Goal: Task Accomplishment & Management: Manage account settings

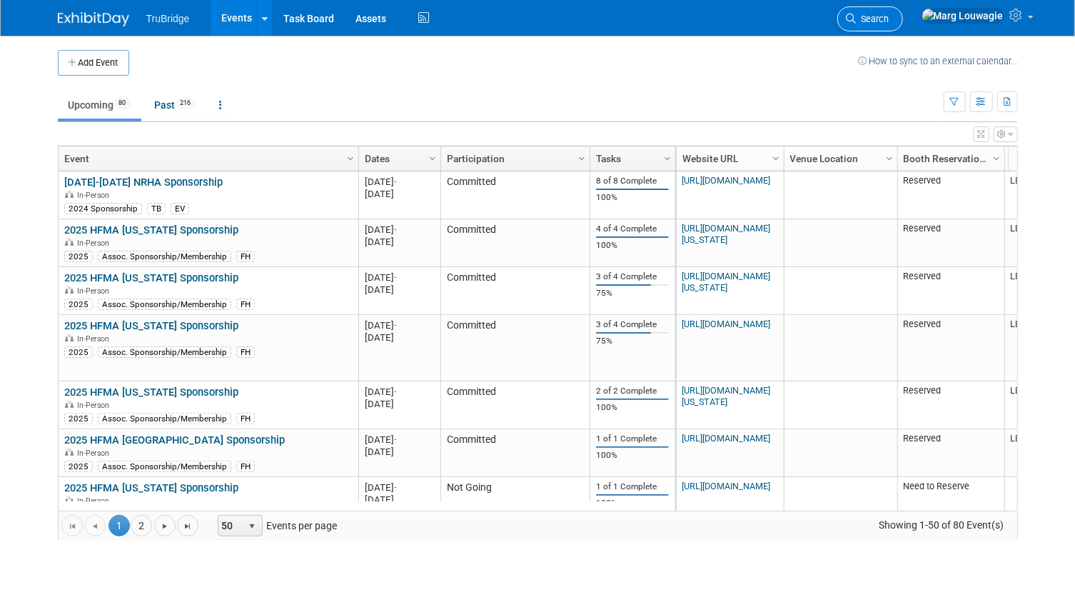
click at [889, 17] on span "Search" at bounding box center [873, 19] width 33 height 11
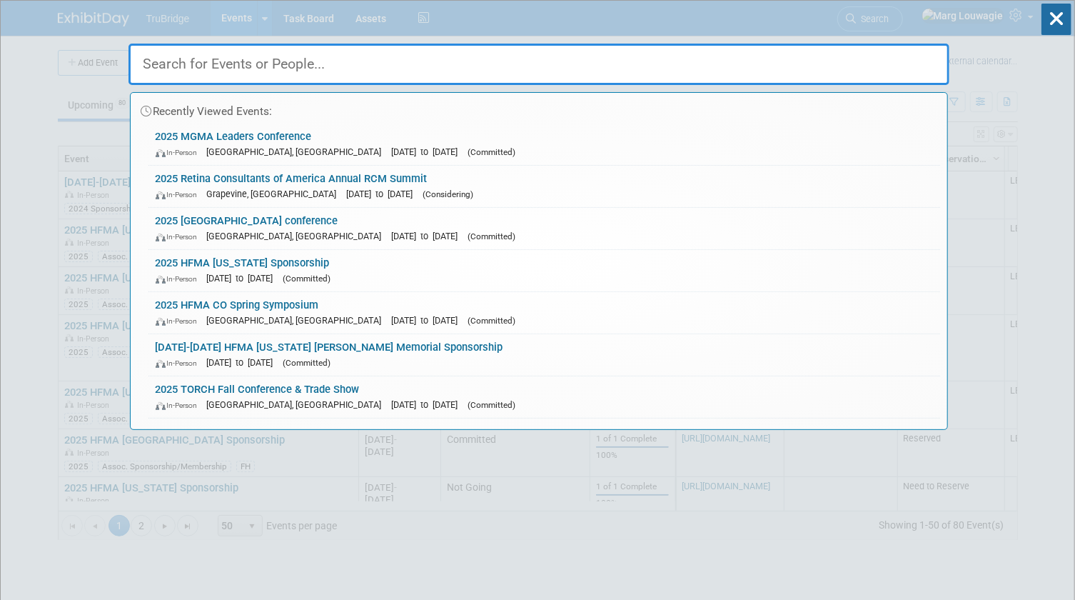
click at [901, 57] on input "text" at bounding box center [538, 64] width 821 height 41
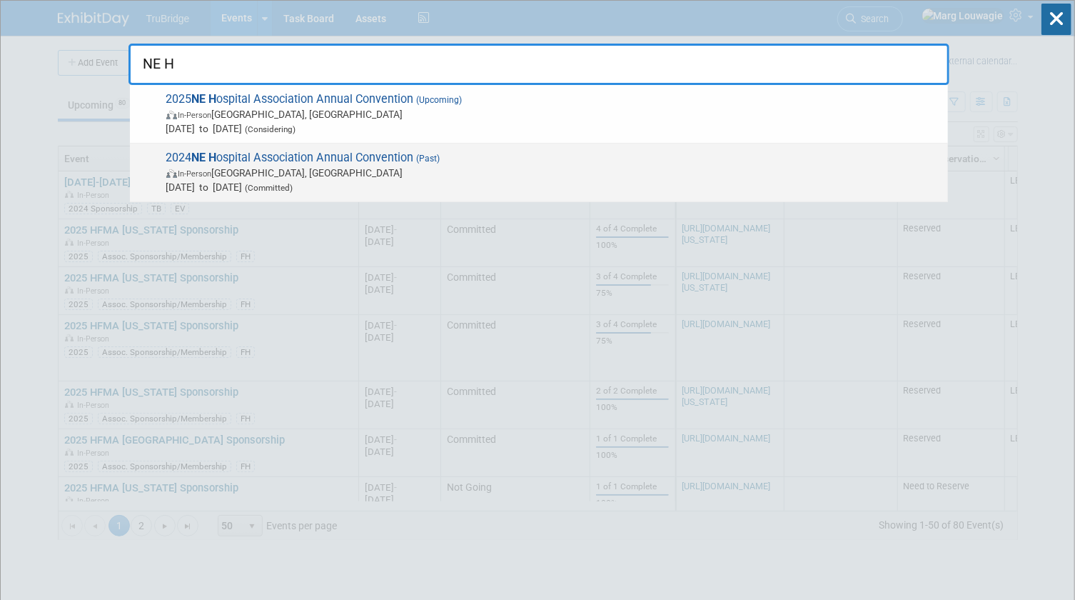
type input "NE H"
click at [360, 168] on span "In-Person La Vista, NE" at bounding box center [553, 173] width 775 height 14
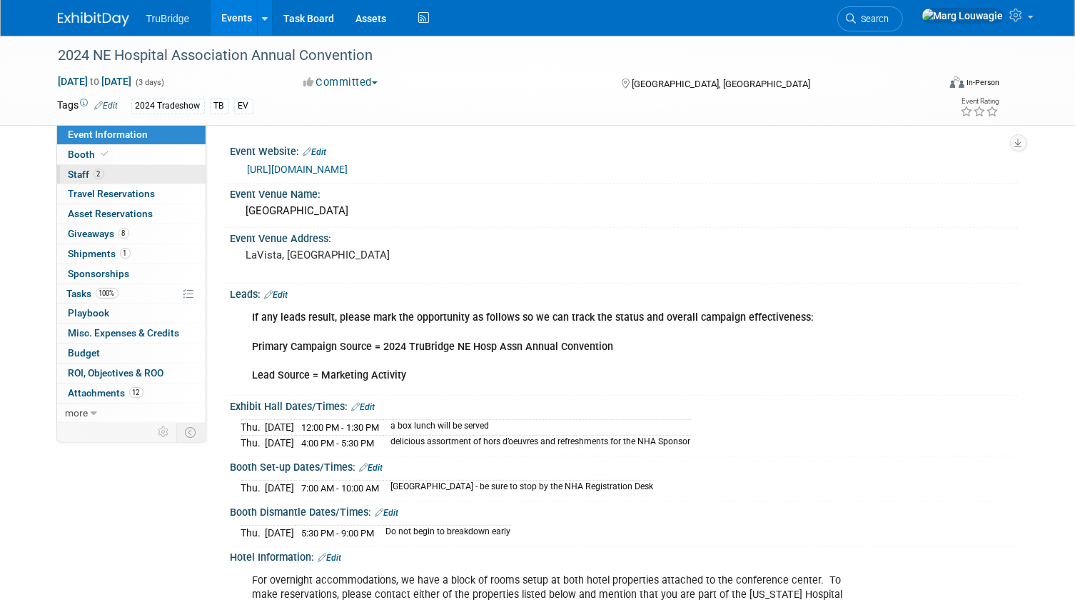
click at [170, 178] on link "2 Staff 2" at bounding box center [131, 174] width 148 height 19
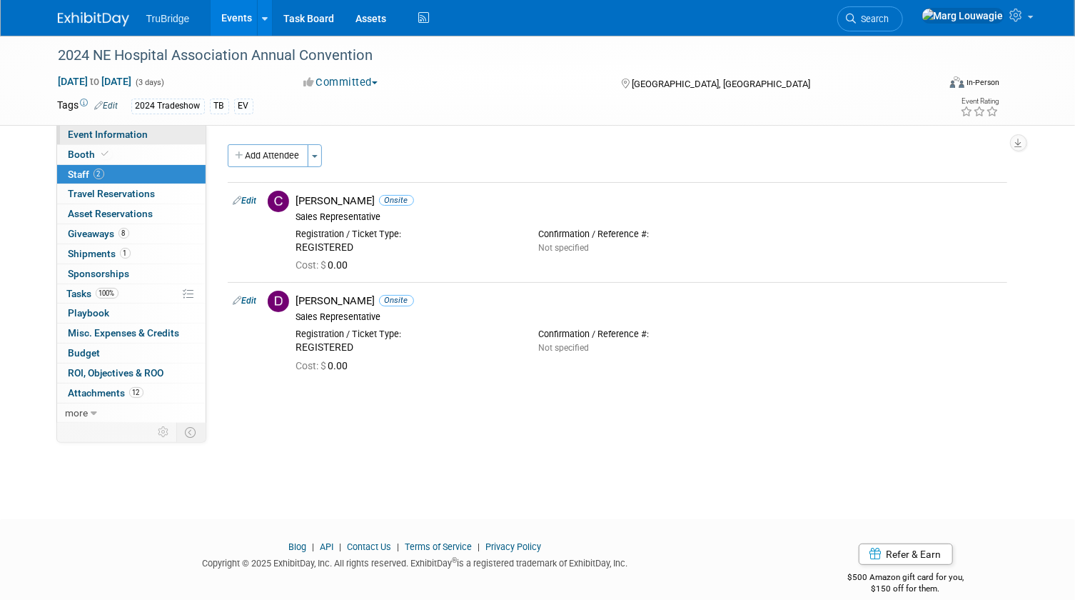
click at [151, 137] on link "Event Information" at bounding box center [131, 134] width 148 height 19
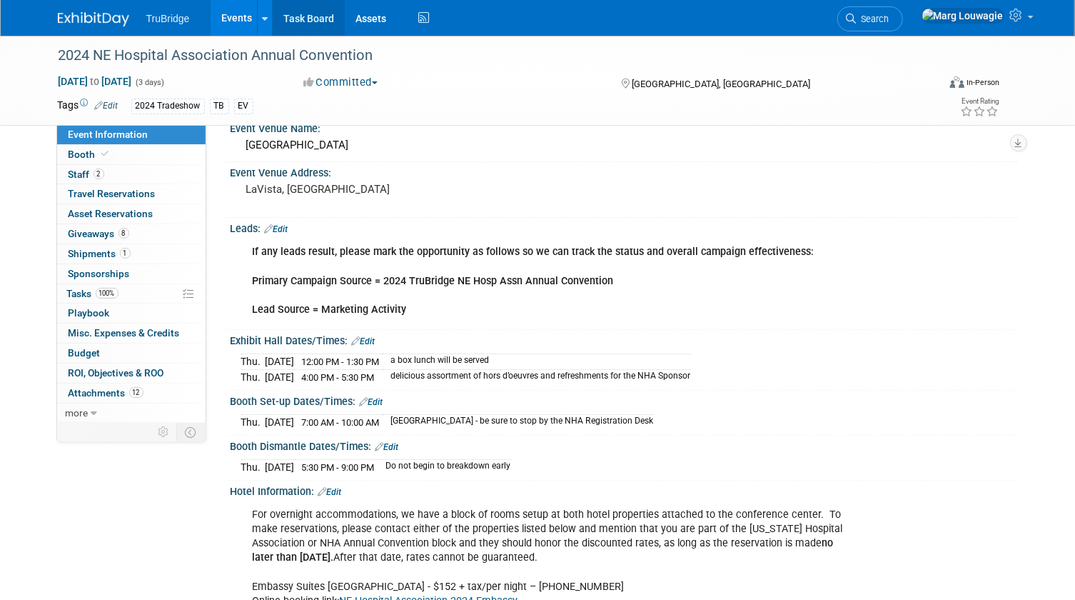
scroll to position [64, 0]
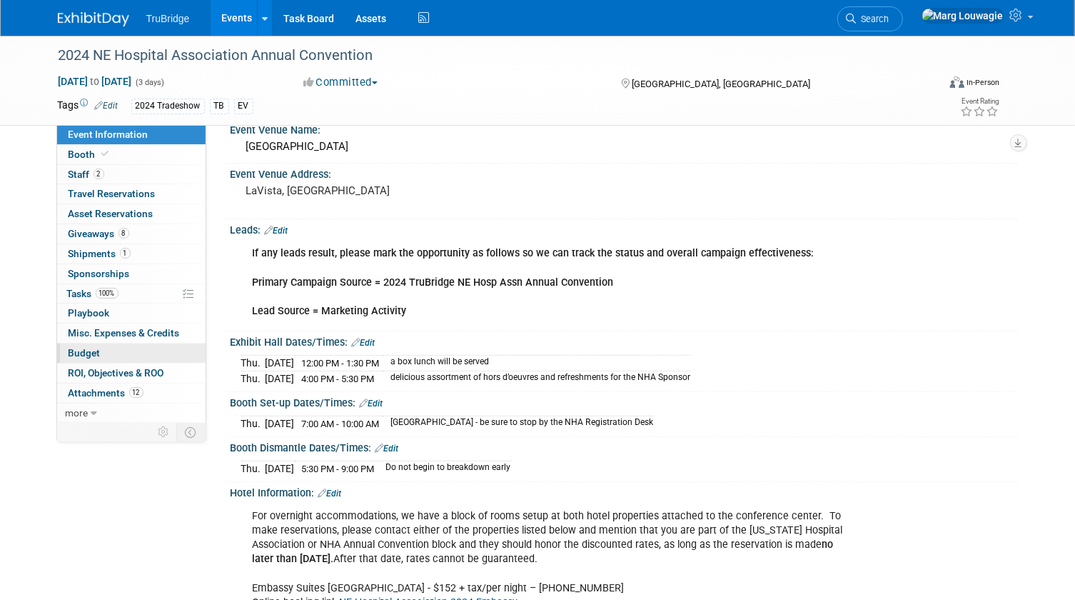
click at [84, 353] on span "Budget" at bounding box center [85, 352] width 32 height 11
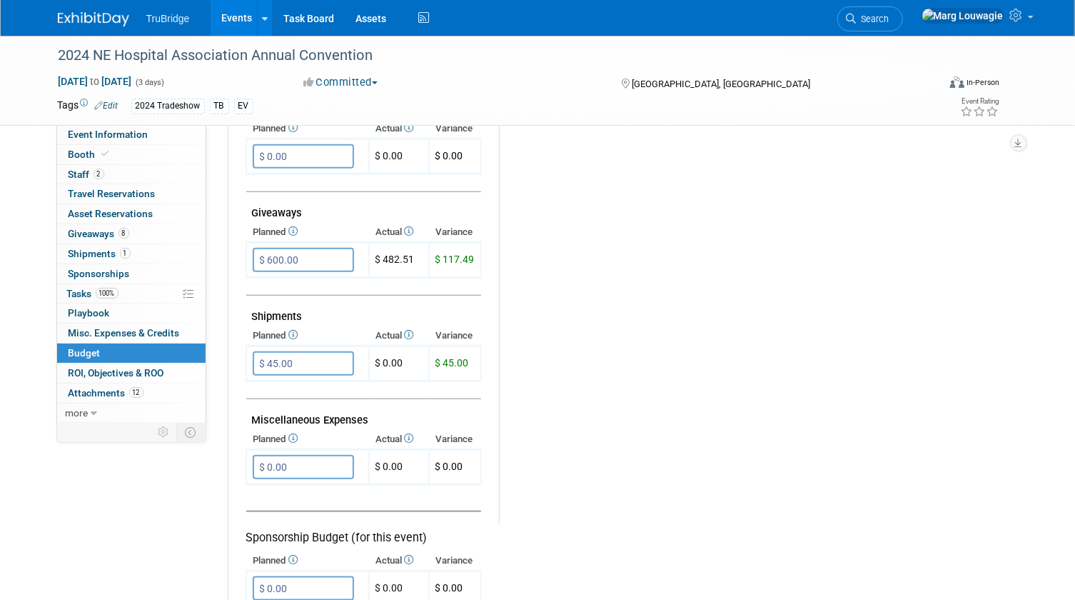
scroll to position [649, 0]
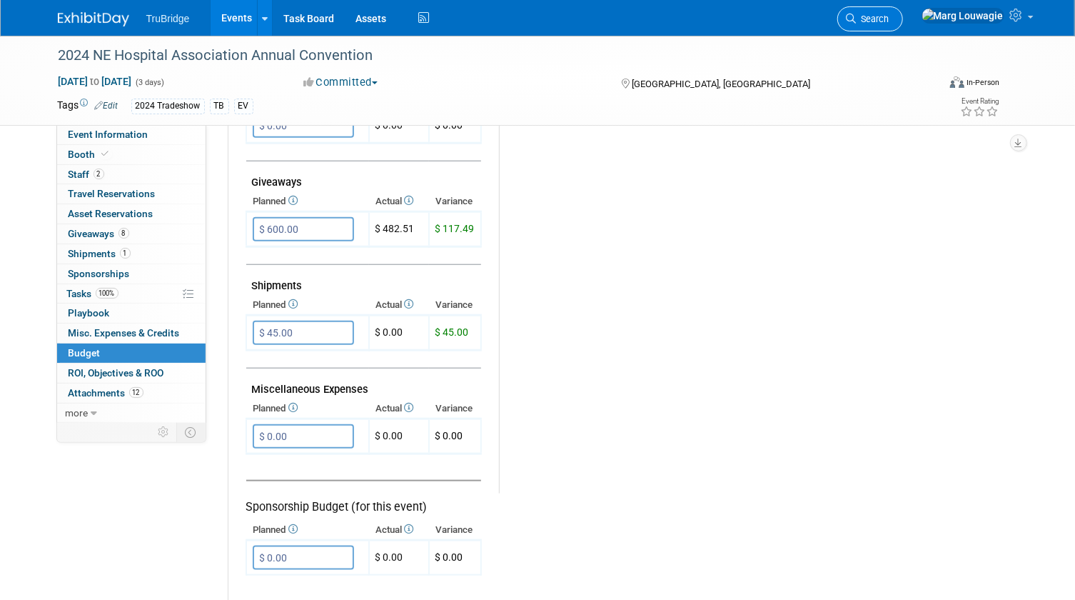
click at [889, 20] on span "Search" at bounding box center [873, 19] width 33 height 11
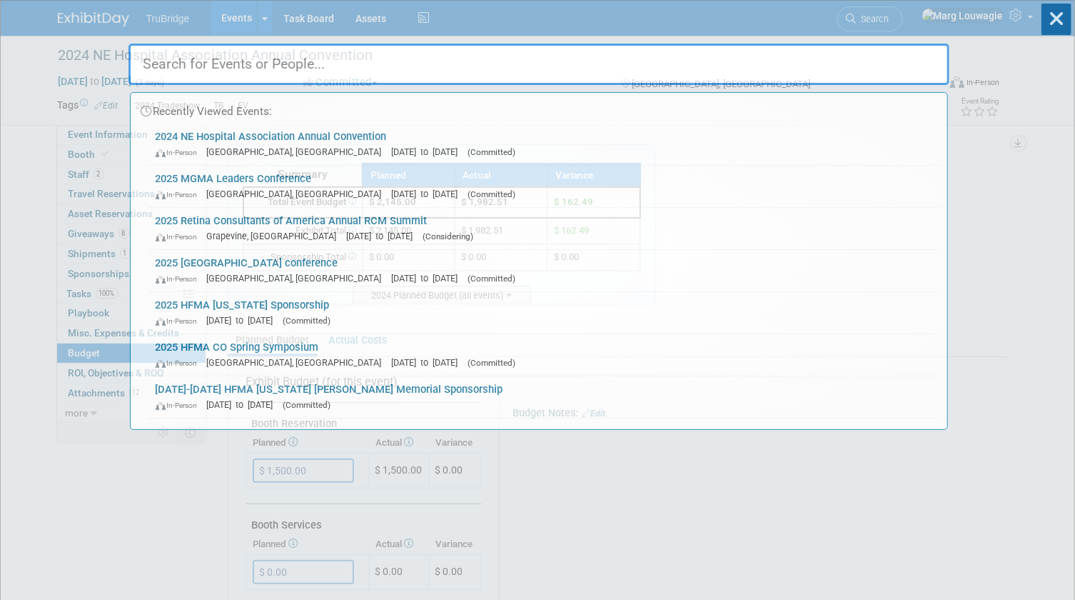
click at [875, 66] on input "text" at bounding box center [538, 64] width 821 height 41
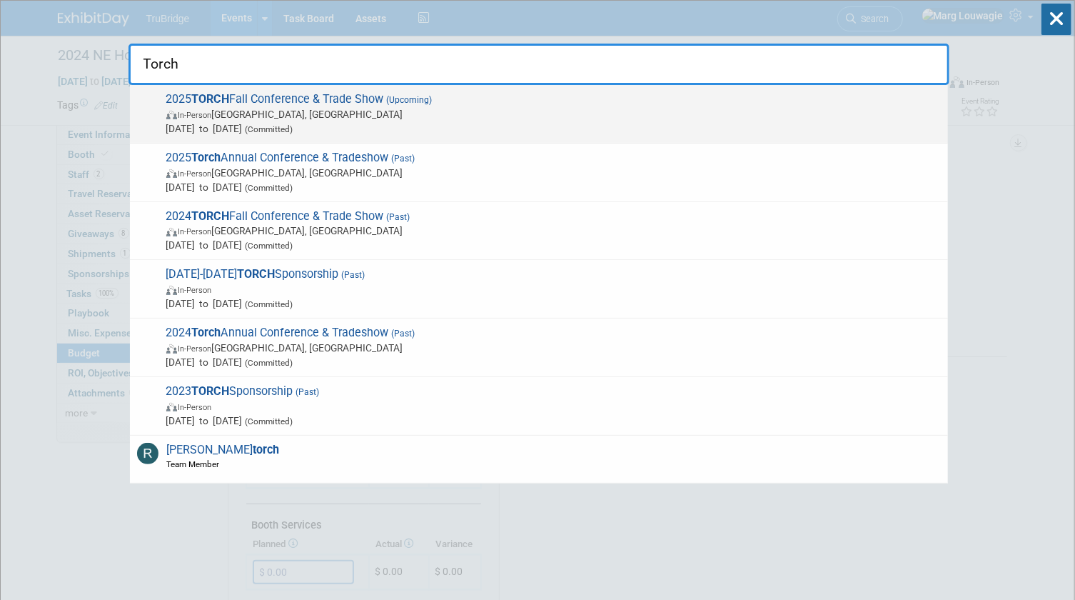
type input "Torch"
click at [348, 114] on span "In-Person Austin, TX" at bounding box center [553, 114] width 775 height 14
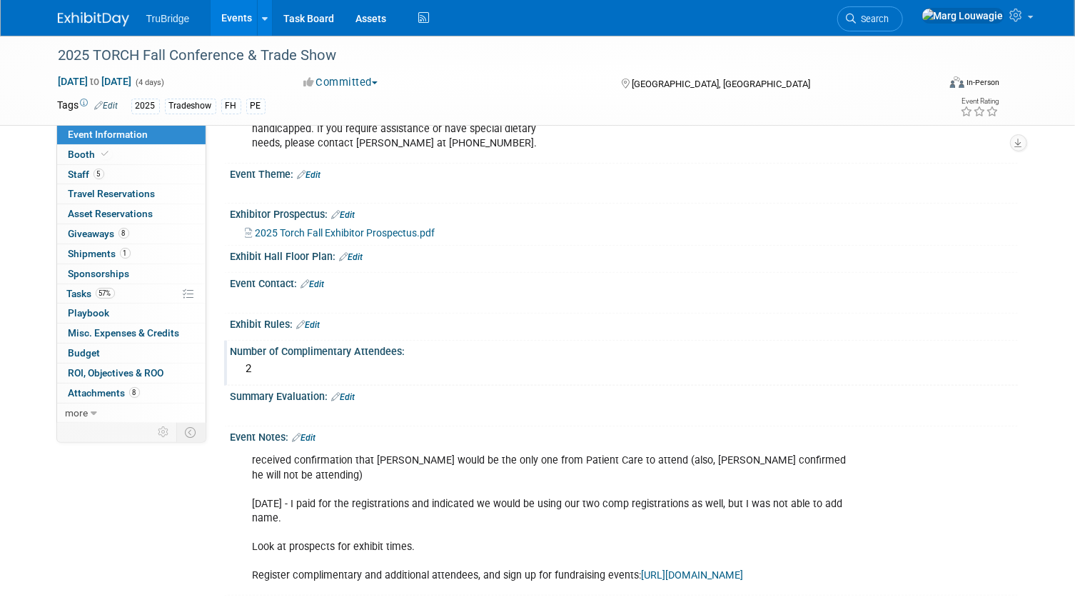
scroll to position [714, 0]
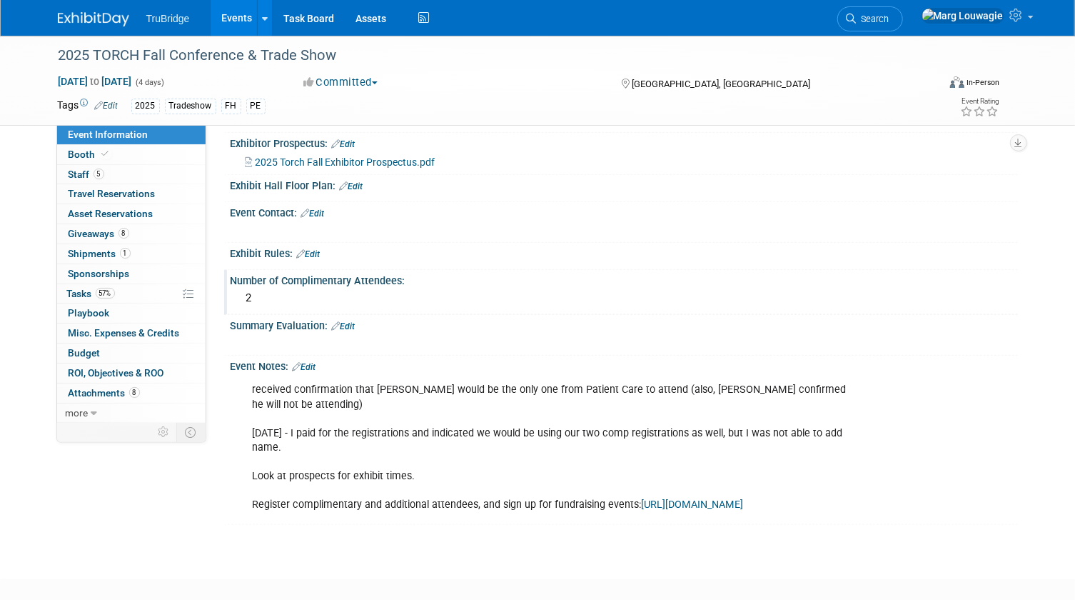
click at [403, 271] on div "Number of Complimentary Attendees:" at bounding box center [624, 279] width 787 height 18
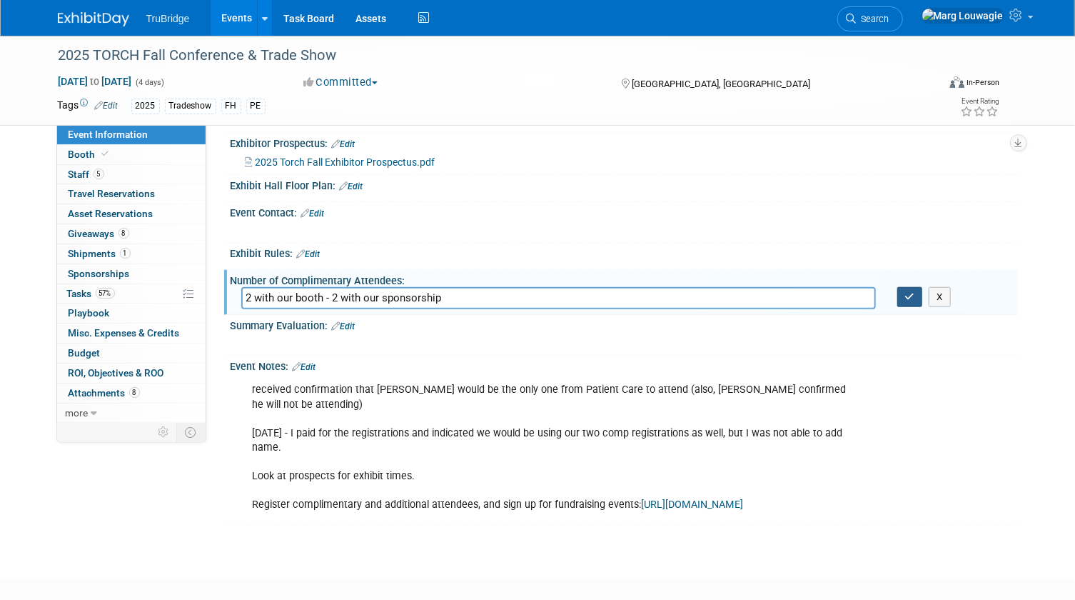
type input "2 with our booth - 2 with our sponsorship"
click at [912, 292] on icon "button" at bounding box center [910, 296] width 10 height 9
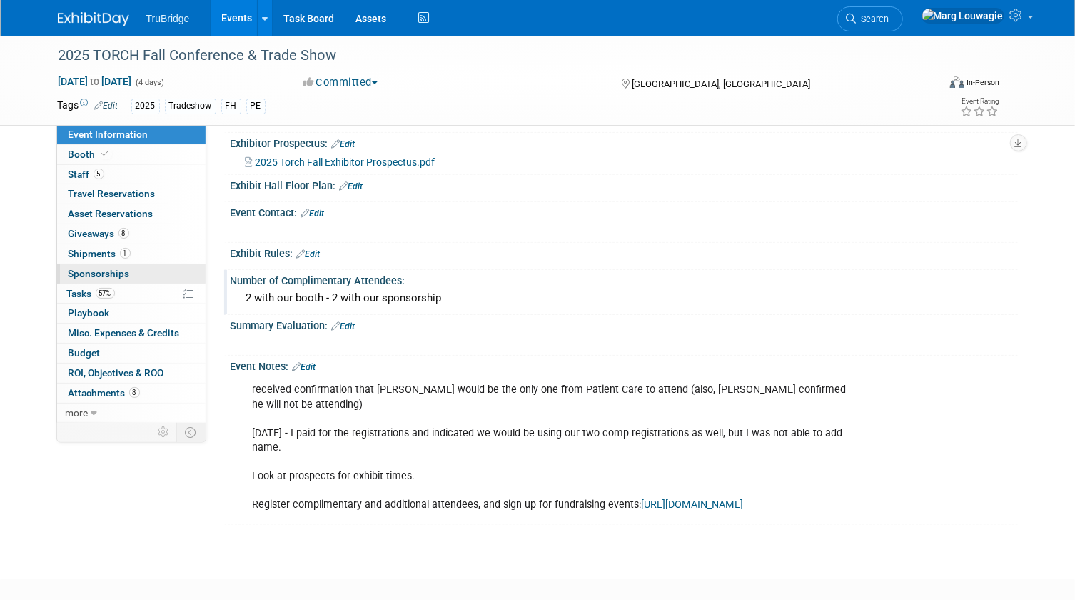
click at [121, 271] on span "Sponsorships 0" at bounding box center [99, 273] width 61 height 11
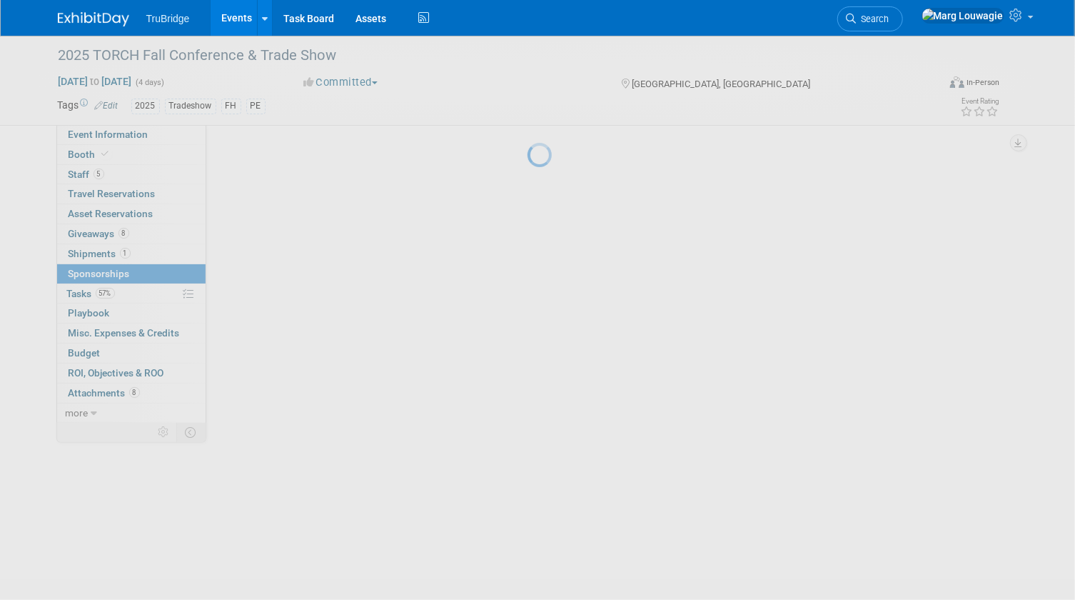
scroll to position [0, 0]
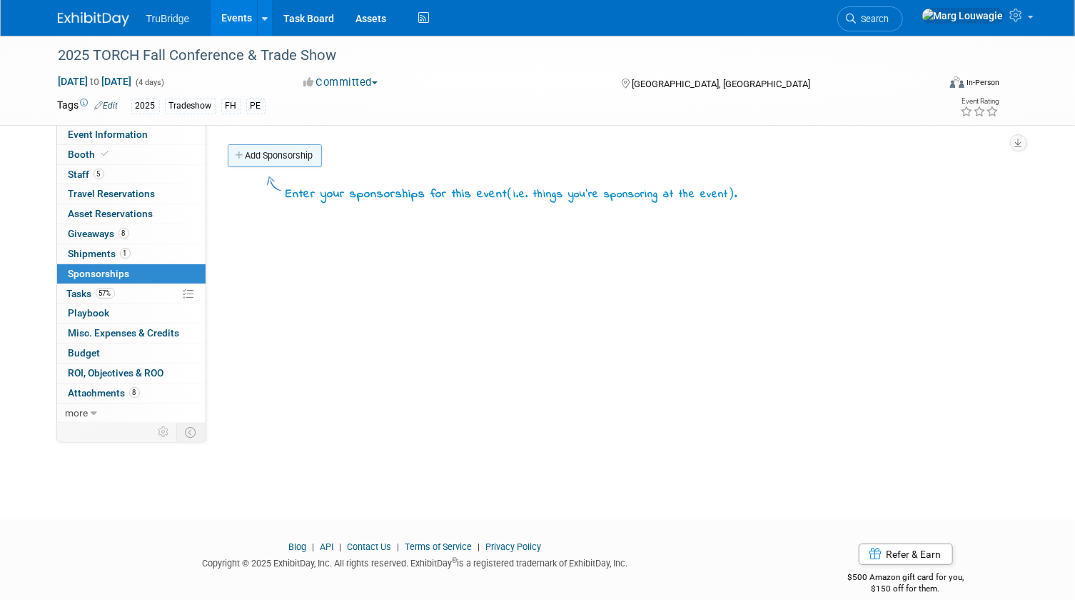
click at [310, 148] on link "Add Sponsorship" at bounding box center [275, 155] width 94 height 23
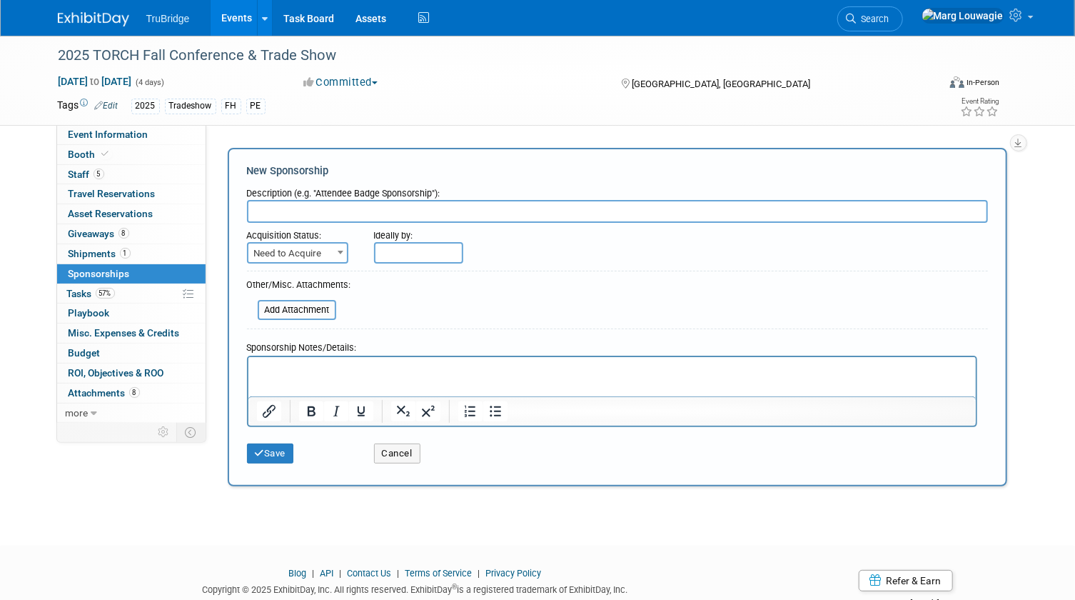
click at [295, 210] on input "text" at bounding box center [617, 211] width 741 height 23
type input "Wednesday Reception Sponsor"
click at [276, 250] on span "Need to Acquire" at bounding box center [297, 253] width 99 height 20
select select "2"
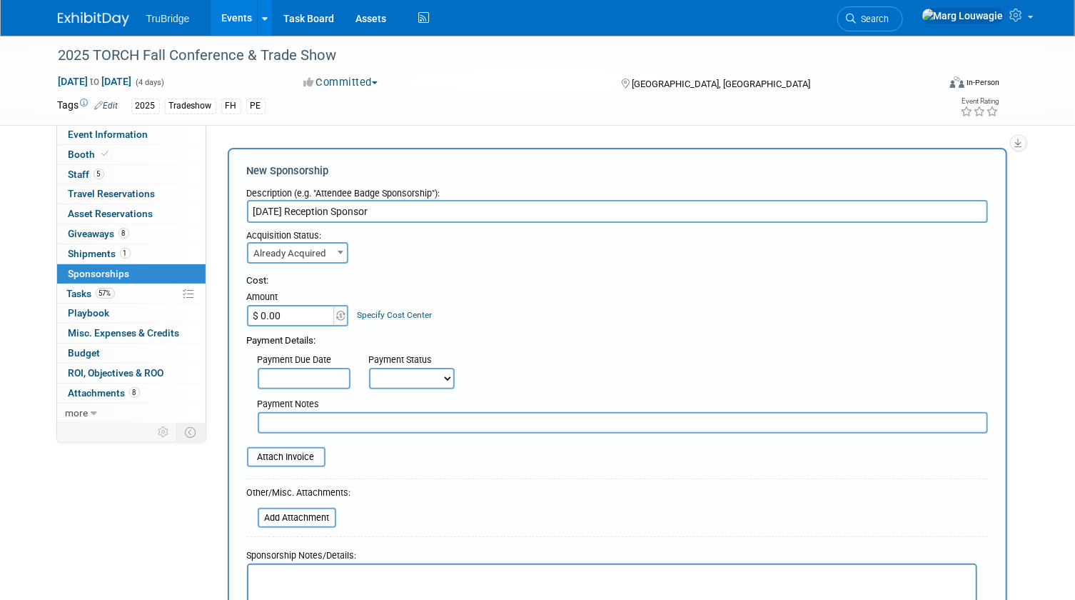
click at [302, 311] on input "$ 0.00" at bounding box center [291, 315] width 89 height 21
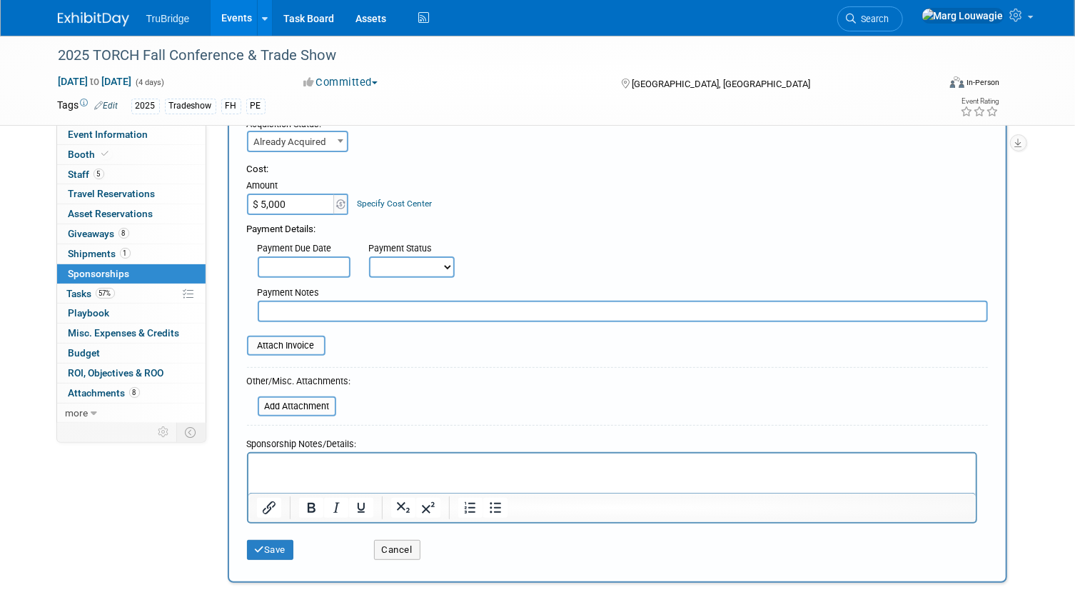
scroll to position [129, 0]
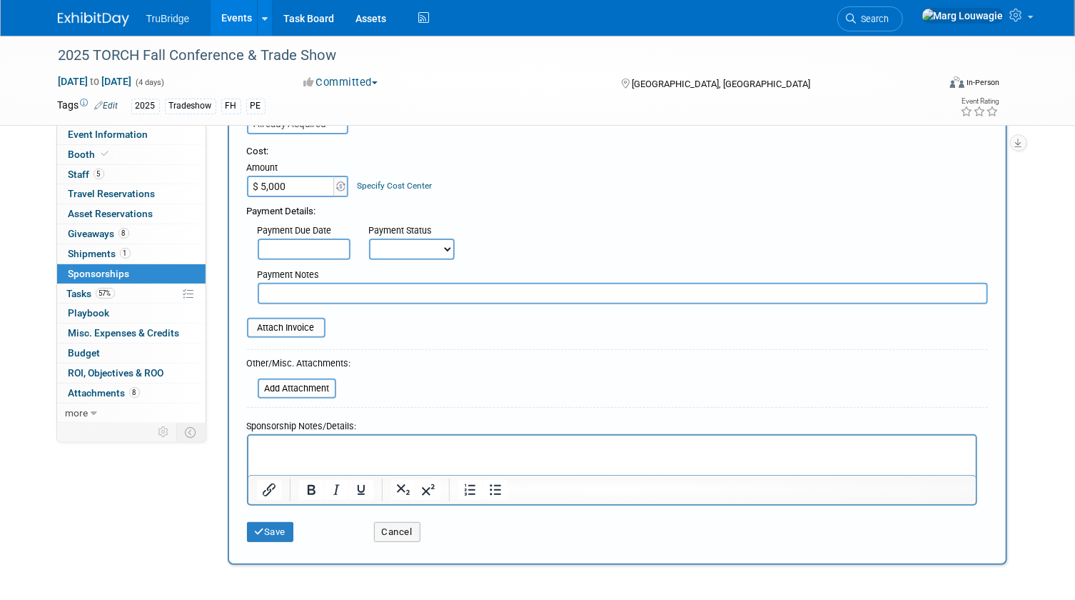
type input "$ 5,000.00"
click at [288, 439] on html at bounding box center [611, 445] width 727 height 20
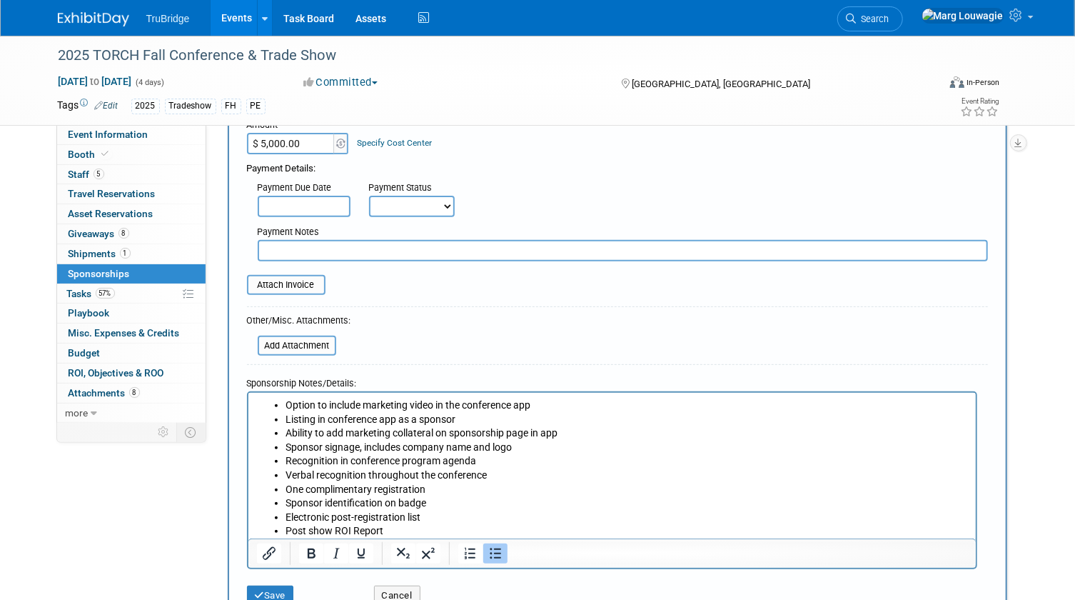
scroll to position [203, 0]
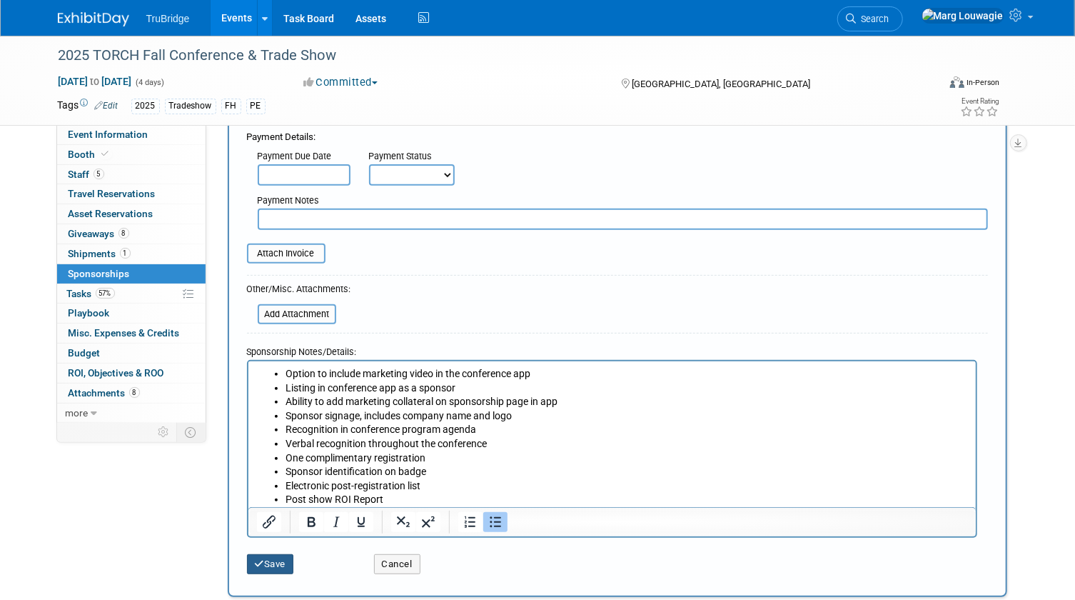
click at [271, 557] on button "Save" at bounding box center [270, 564] width 47 height 20
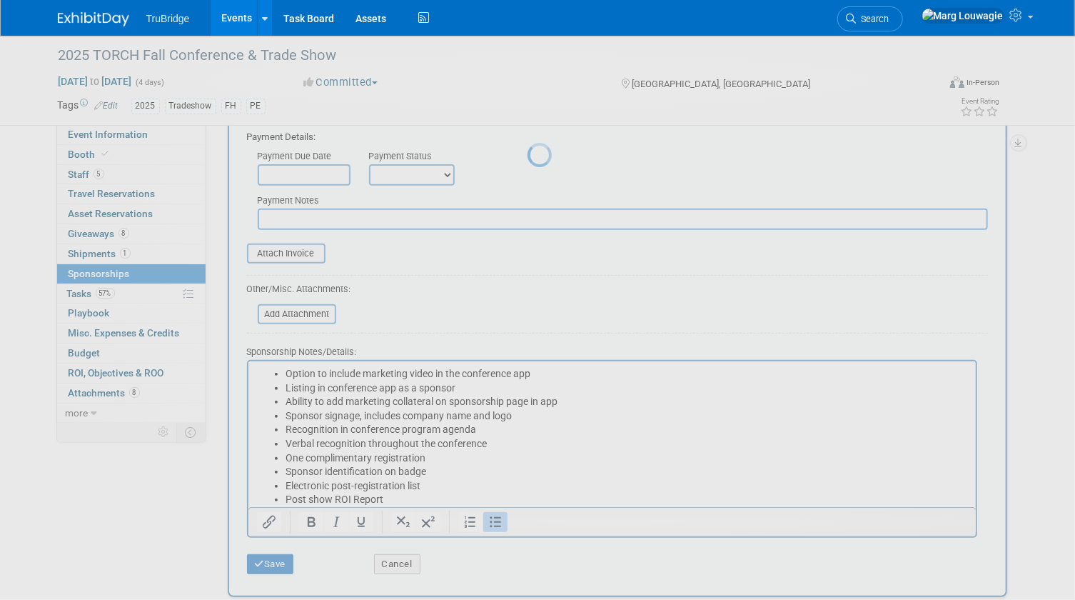
scroll to position [19, 0]
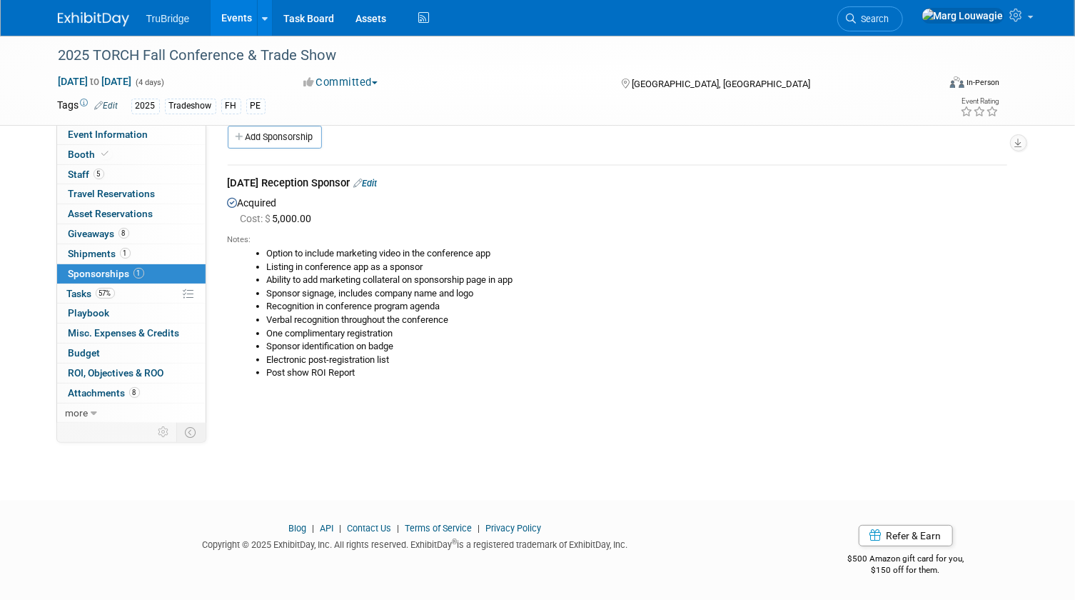
click at [490, 385] on div "Notes: Option to include marketing video in the conference app Listing in confe…" at bounding box center [618, 309] width 780 height 164
click at [378, 181] on link "Edit" at bounding box center [366, 183] width 24 height 11
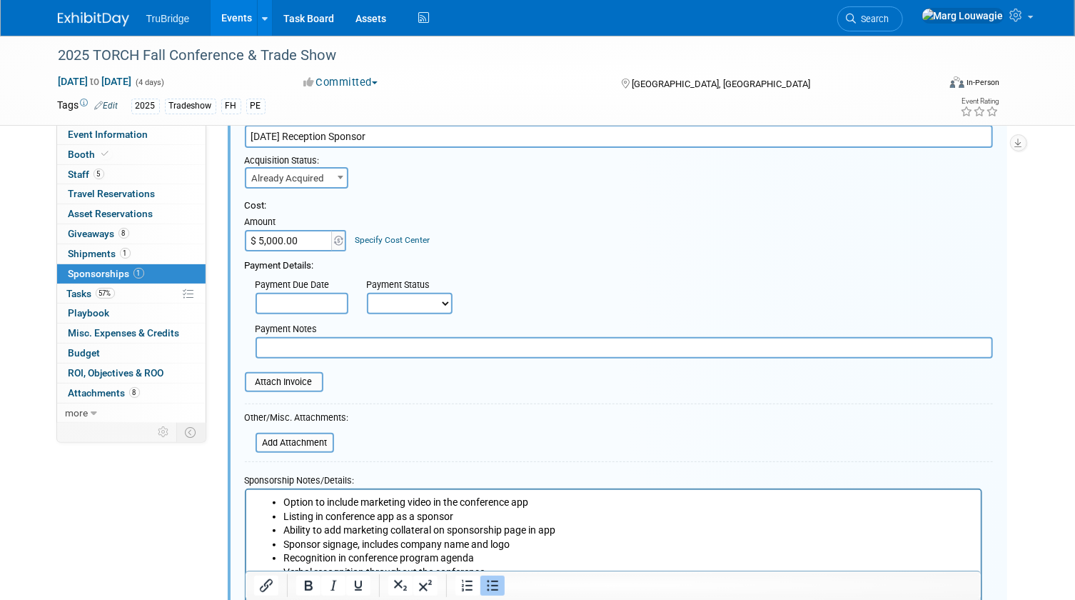
scroll to position [151, 0]
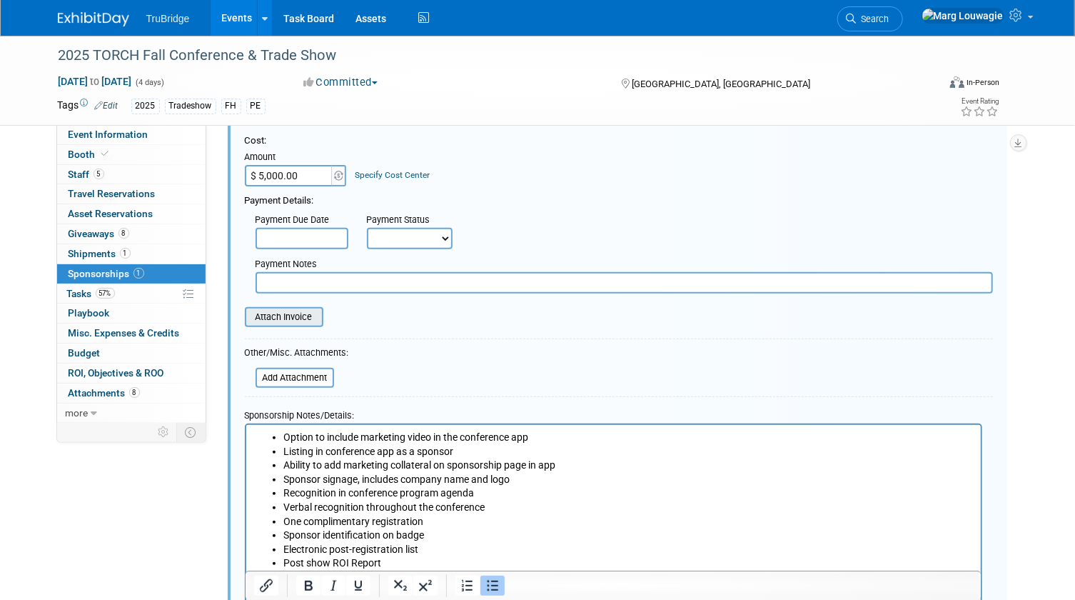
click at [308, 316] on input "file" at bounding box center [237, 316] width 170 height 17
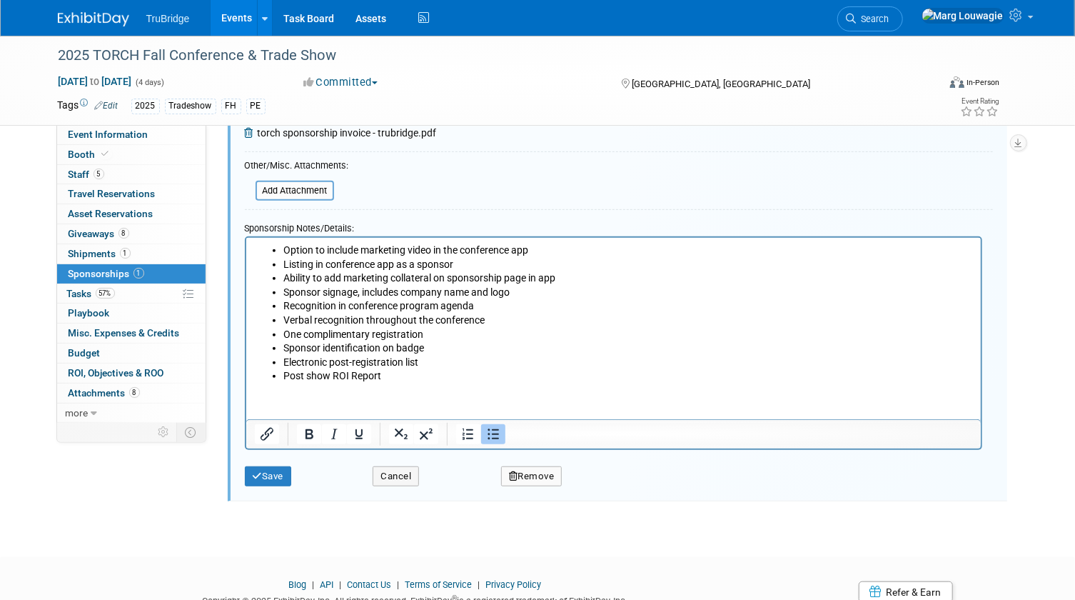
scroll to position [402, 0]
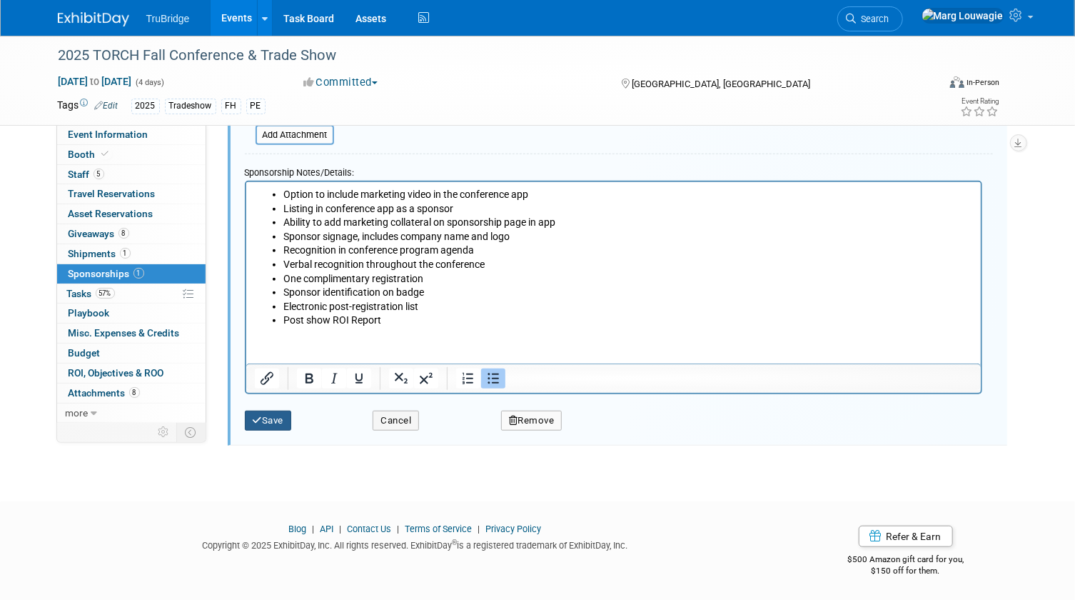
click at [284, 414] on button "Save" at bounding box center [268, 420] width 47 height 20
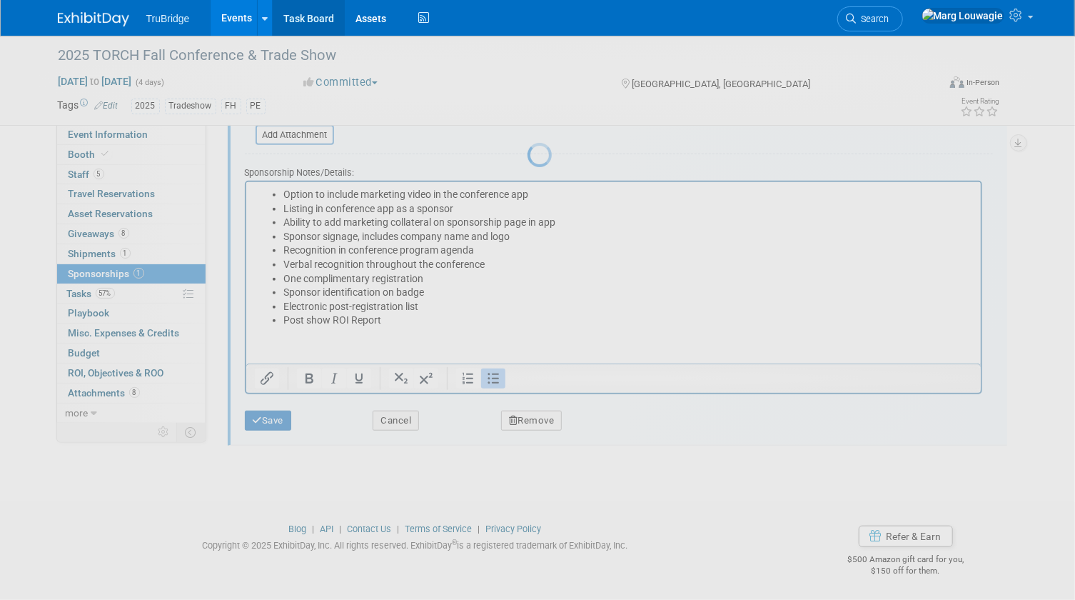
scroll to position [19, 0]
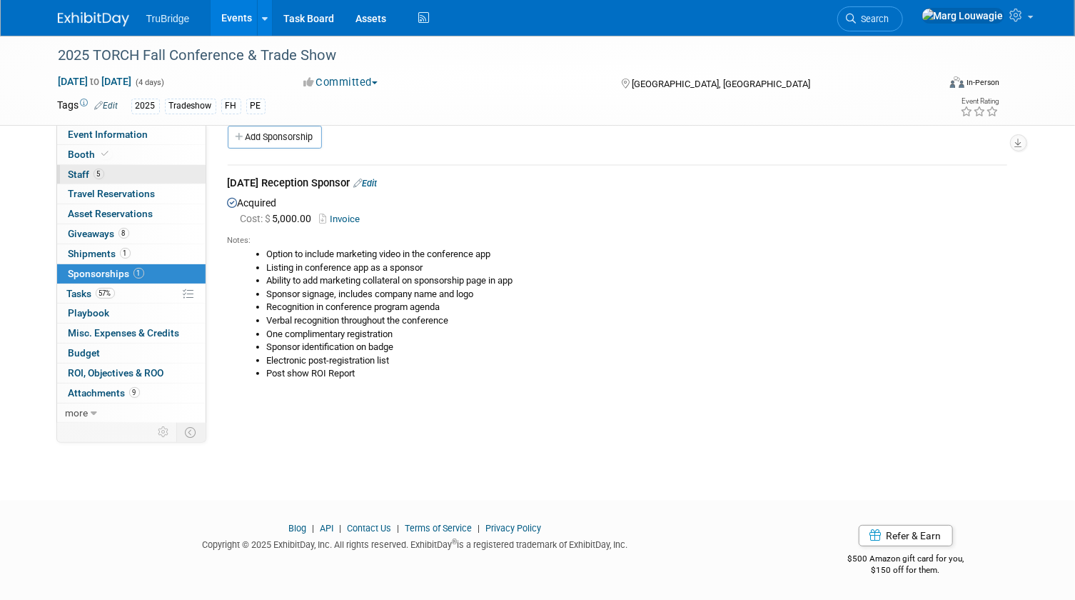
click at [109, 165] on link "5 Staff 5" at bounding box center [131, 174] width 148 height 19
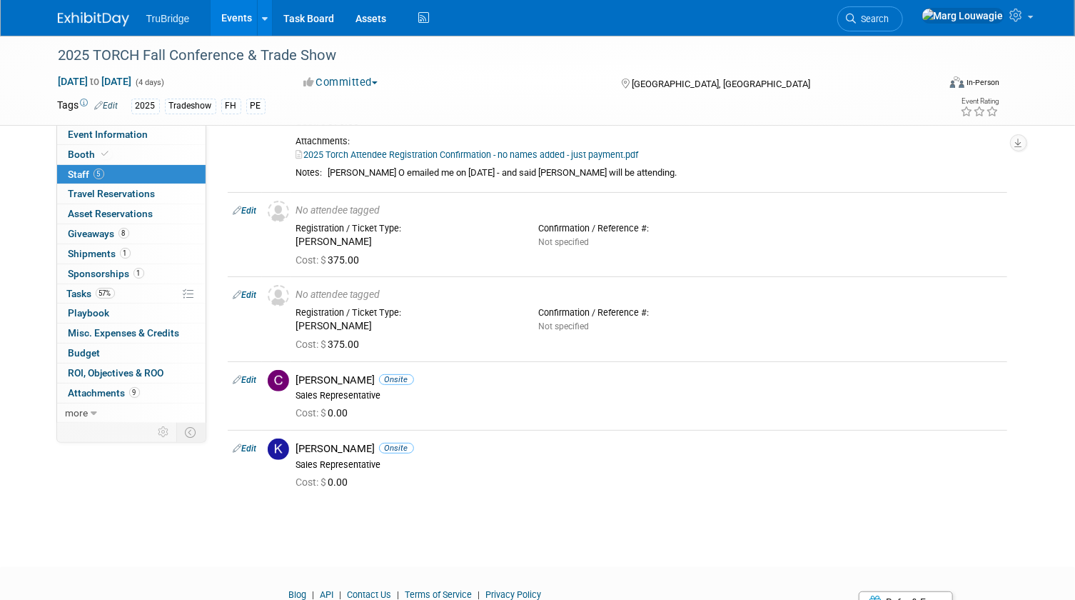
scroll to position [129, 0]
click at [248, 378] on link "Edit" at bounding box center [245, 379] width 24 height 10
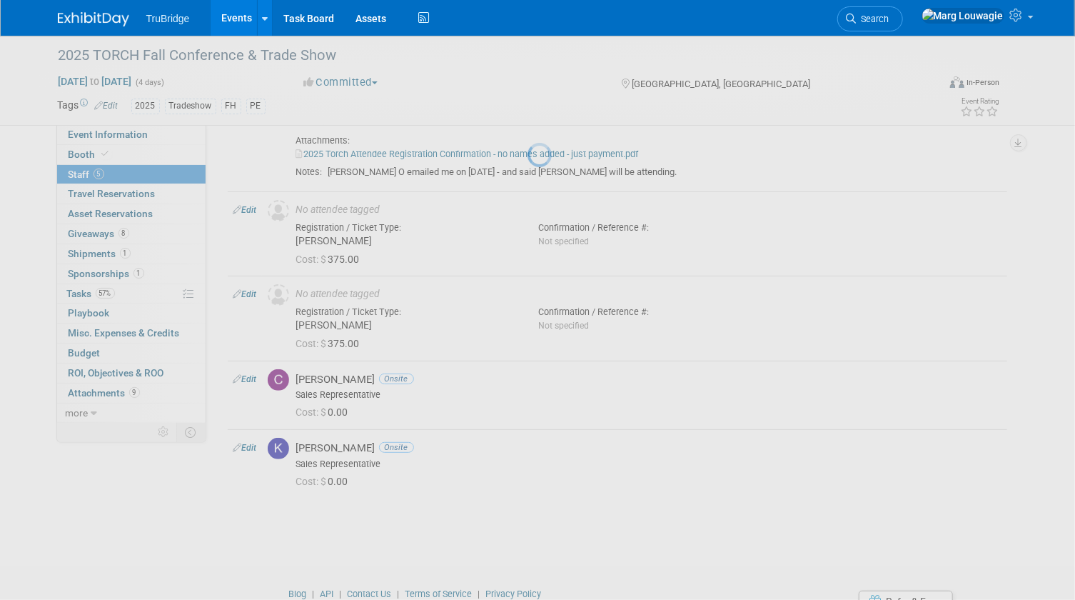
select select "0a52f2e6-e70b-4b88-969d-3eb779fdbfcc"
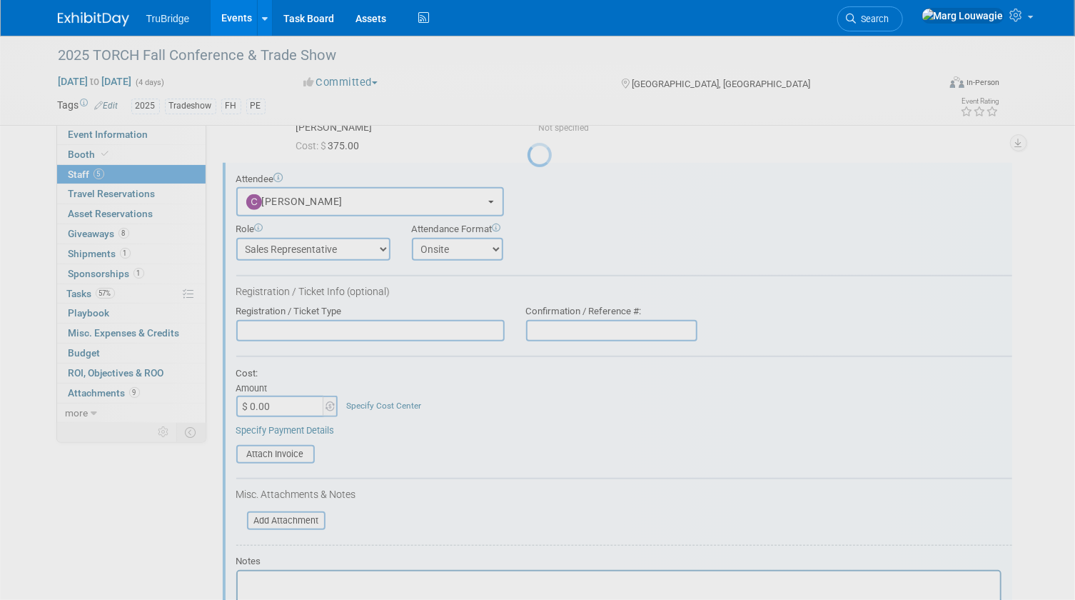
scroll to position [0, 0]
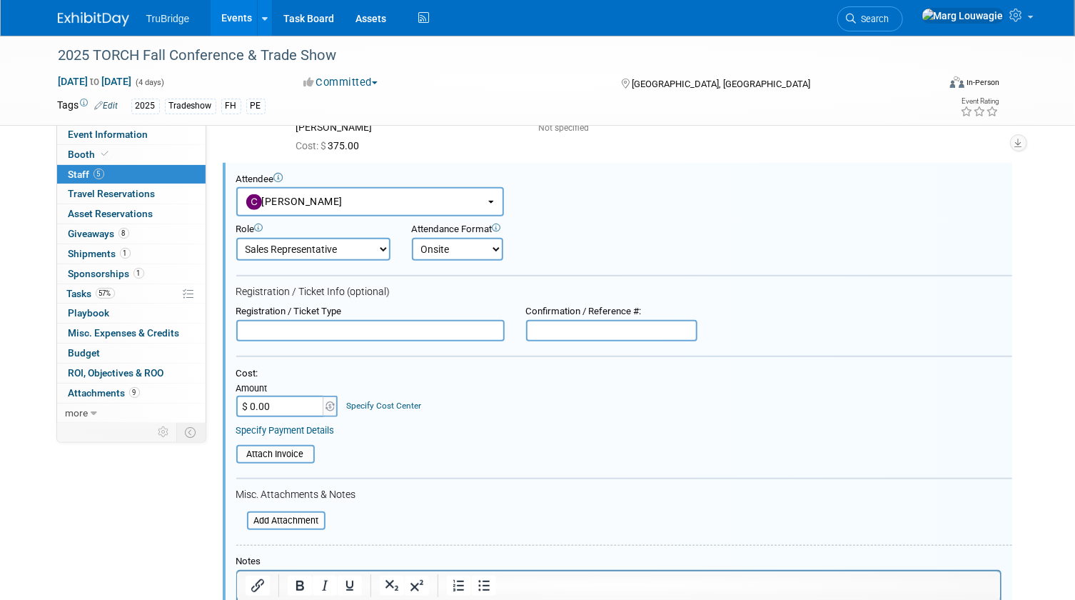
click at [338, 333] on input "text" at bounding box center [370, 330] width 268 height 21
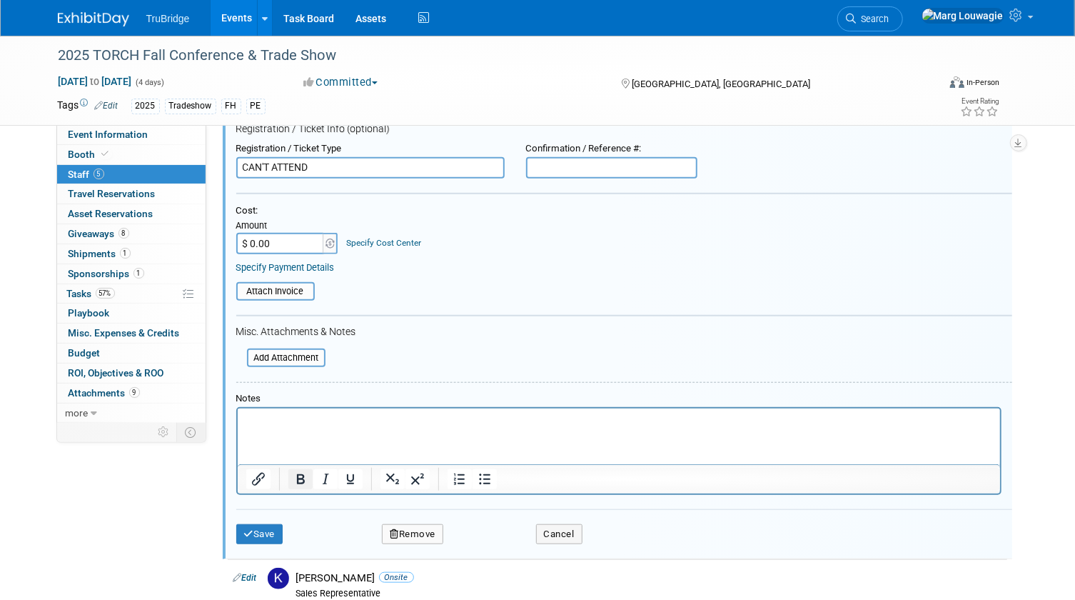
scroll to position [521, 0]
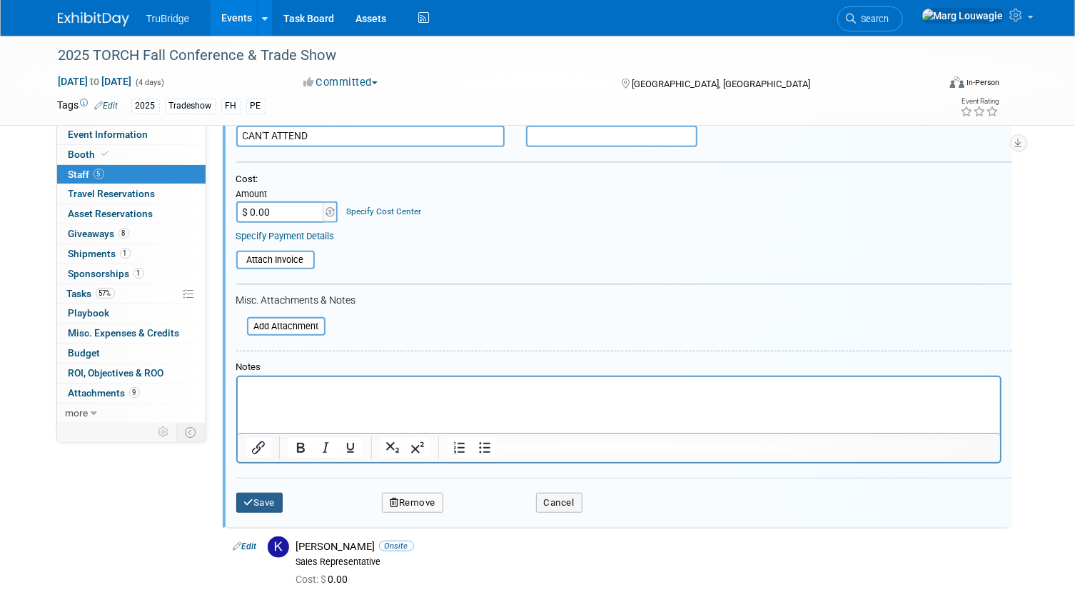
type input "CAN'T ATTEND"
click at [263, 499] on button "Save" at bounding box center [259, 503] width 47 height 20
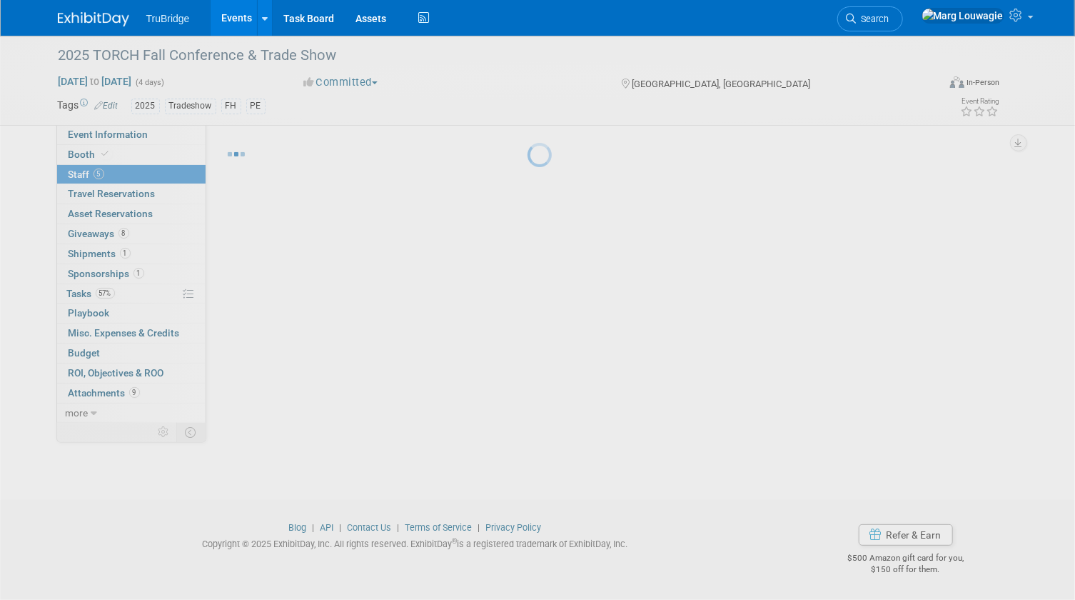
scroll to position [226, 0]
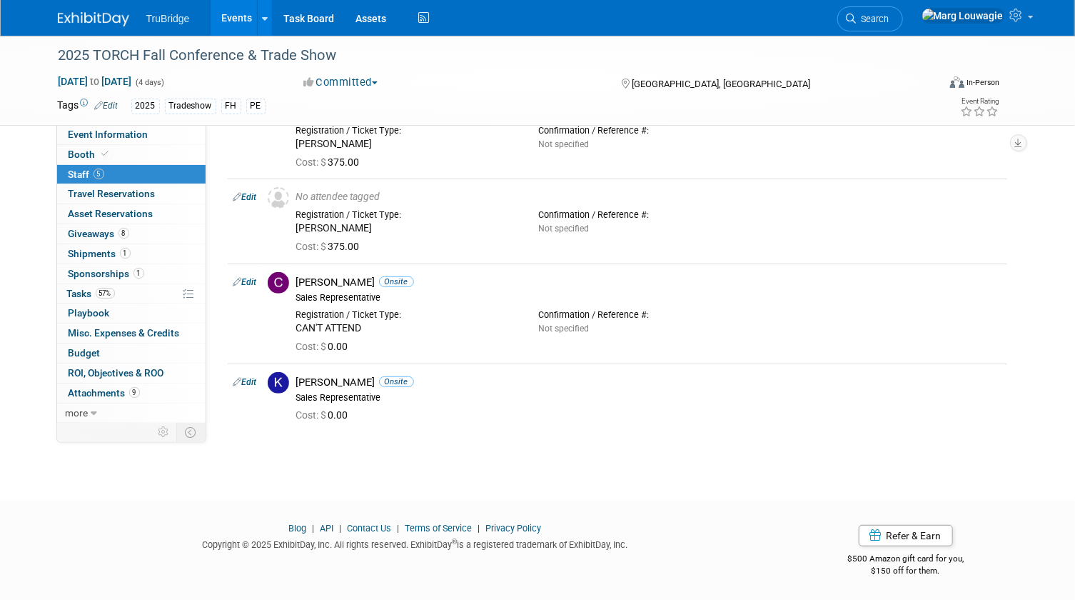
drag, startPoint x: 922, startPoint y: 20, endPoint x: 864, endPoint y: 39, distance: 60.7
click at [889, 20] on span "Search" at bounding box center [873, 19] width 33 height 11
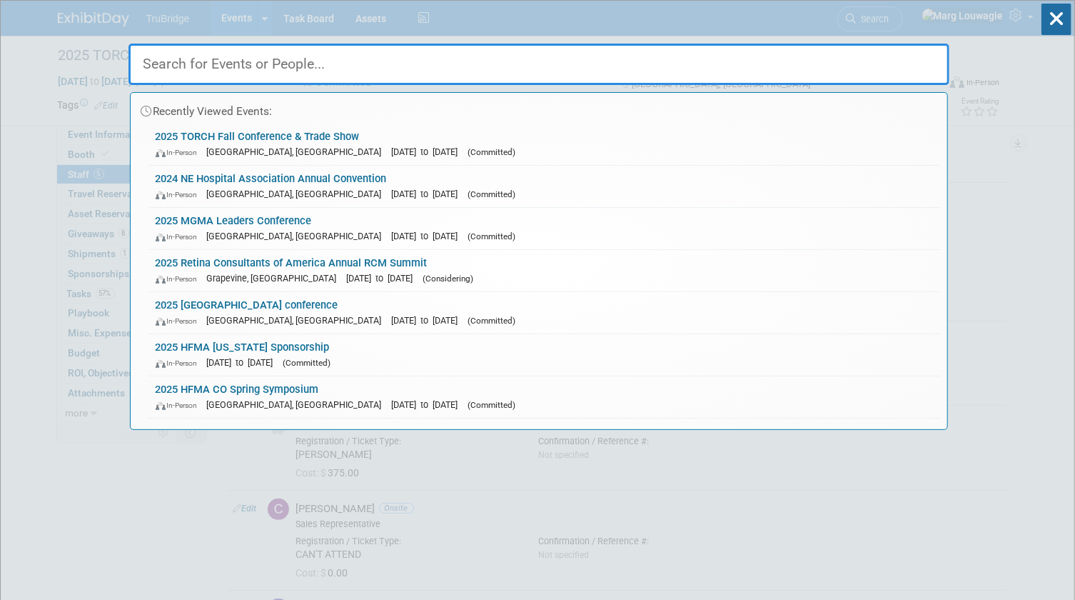
click at [837, 64] on input "text" at bounding box center [538, 64] width 821 height 41
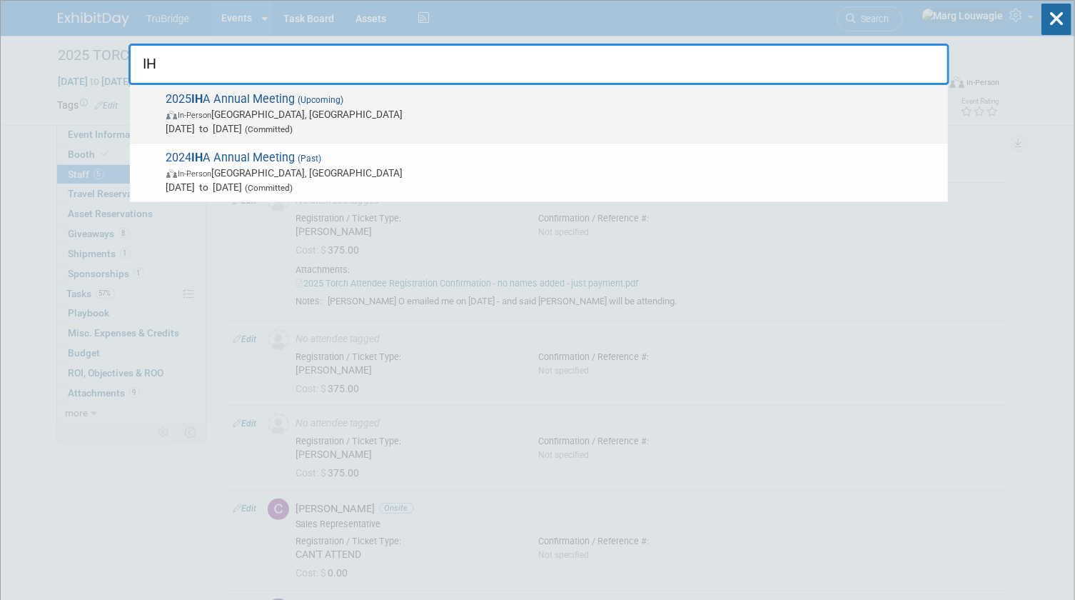
type input "IH"
click at [332, 102] on span "(Upcoming)" at bounding box center [320, 100] width 49 height 10
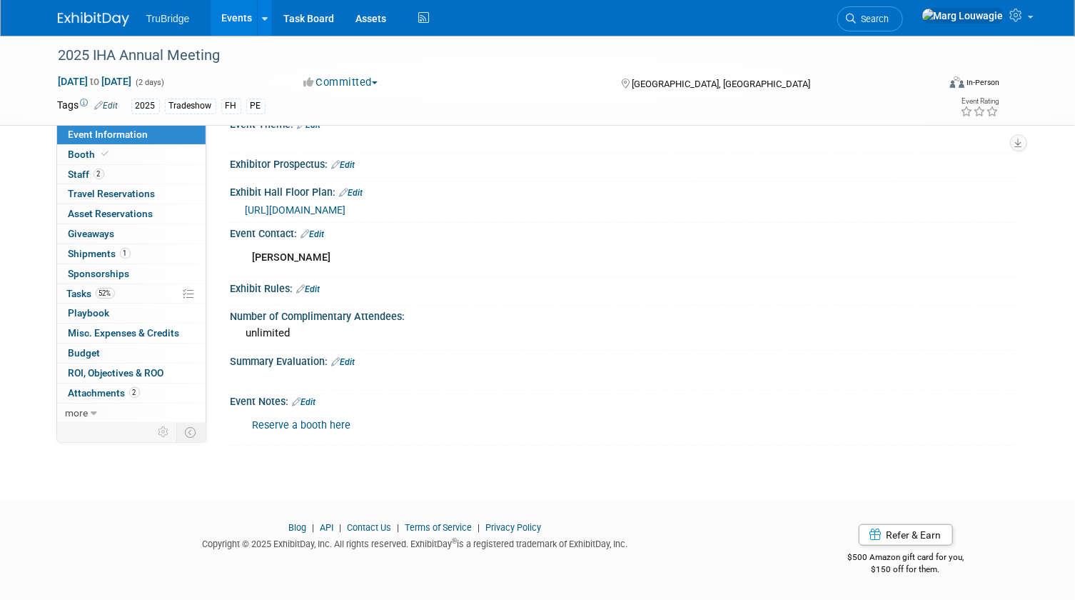
scroll to position [511, 0]
click at [314, 398] on link "Edit" at bounding box center [305, 402] width 24 height 10
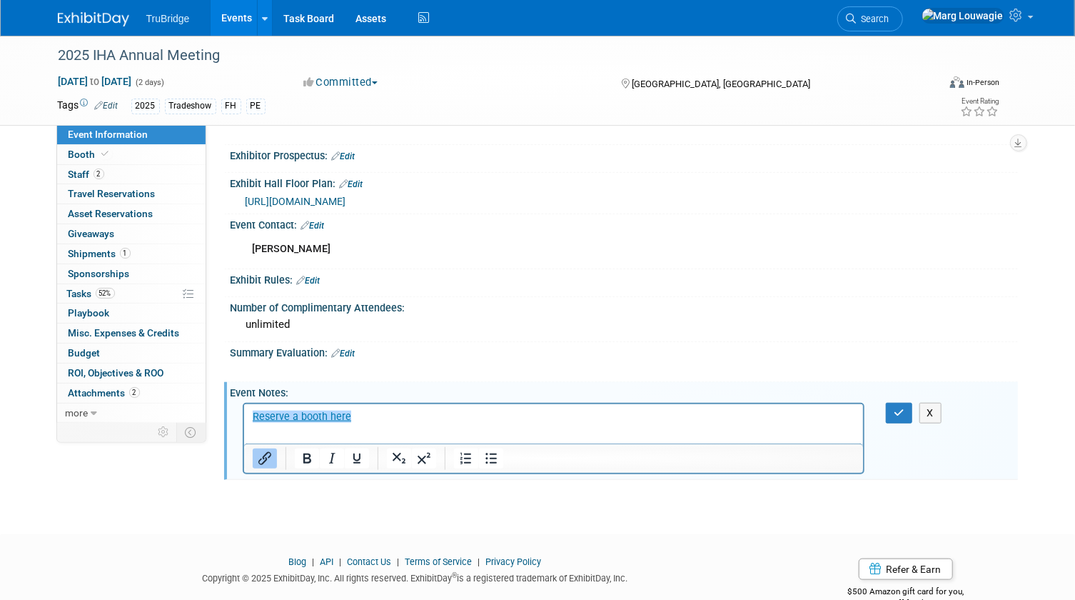
scroll to position [0, 0]
click at [251, 413] on body "﻿Reserve a booth here" at bounding box center [553, 416] width 605 height 14
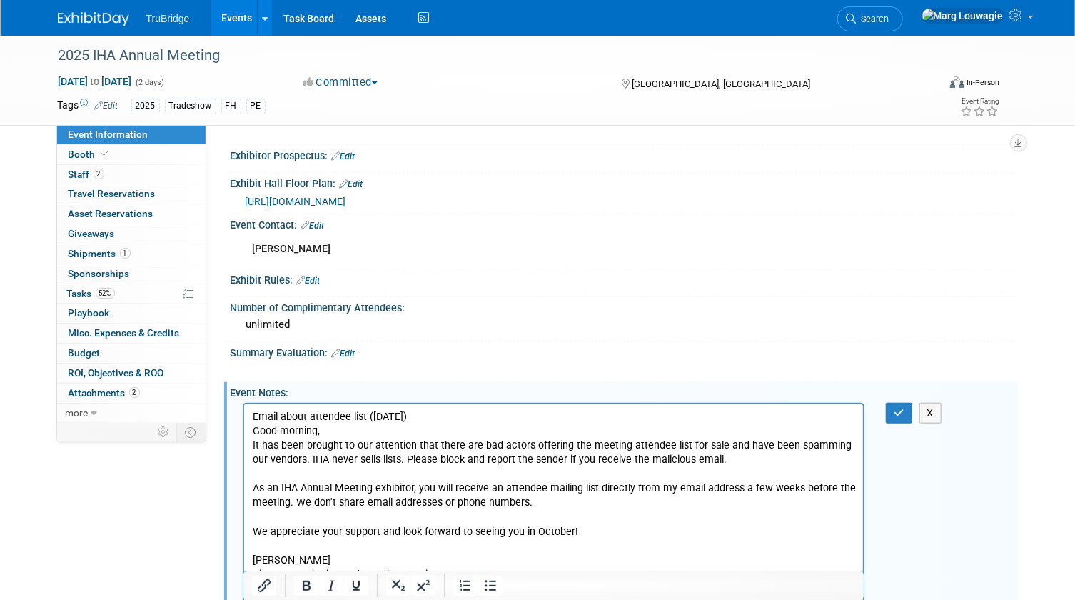
scroll to position [559, 0]
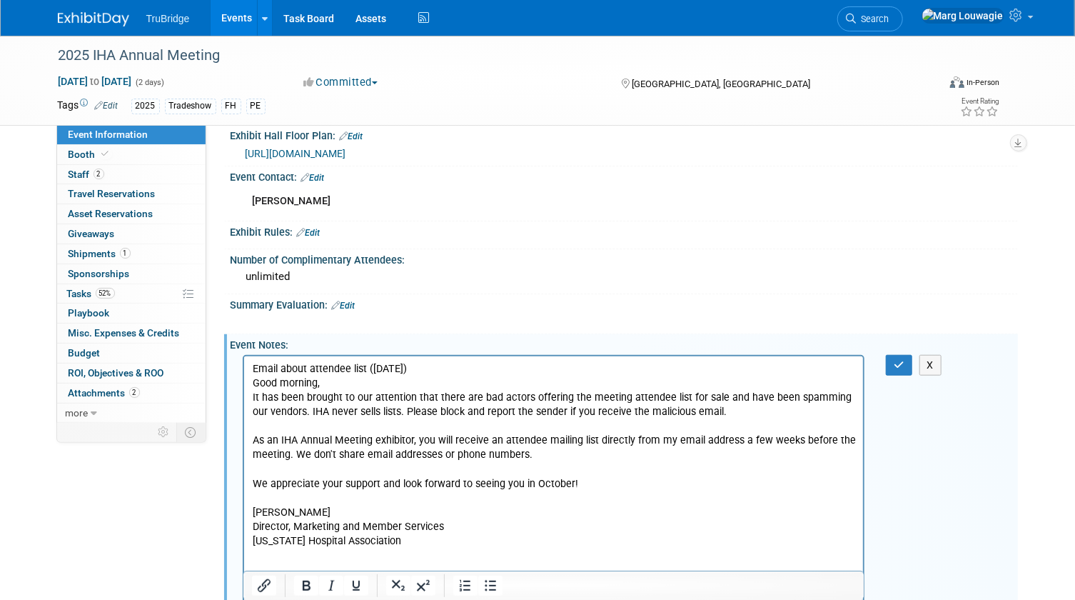
click at [361, 383] on p "Good morning, It has been brought to our attention that there are bad actors of…" at bounding box center [553, 469] width 603 height 186
click at [250, 478] on html "Email about attendee list ([DATE]) It has been brought to our attention that th…" at bounding box center [553, 480] width 620 height 249
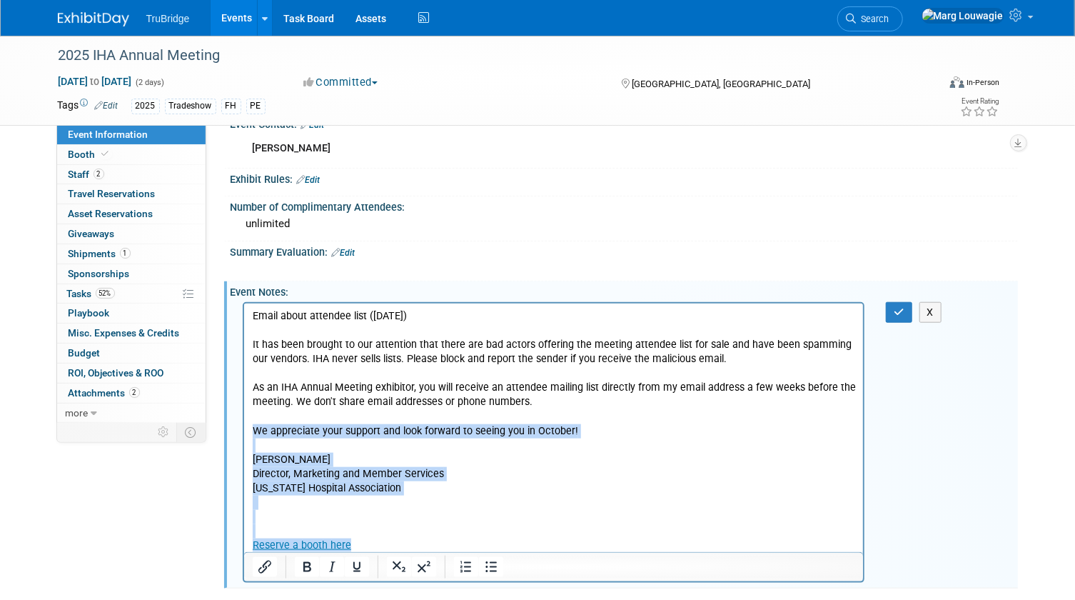
scroll to position [672, 0]
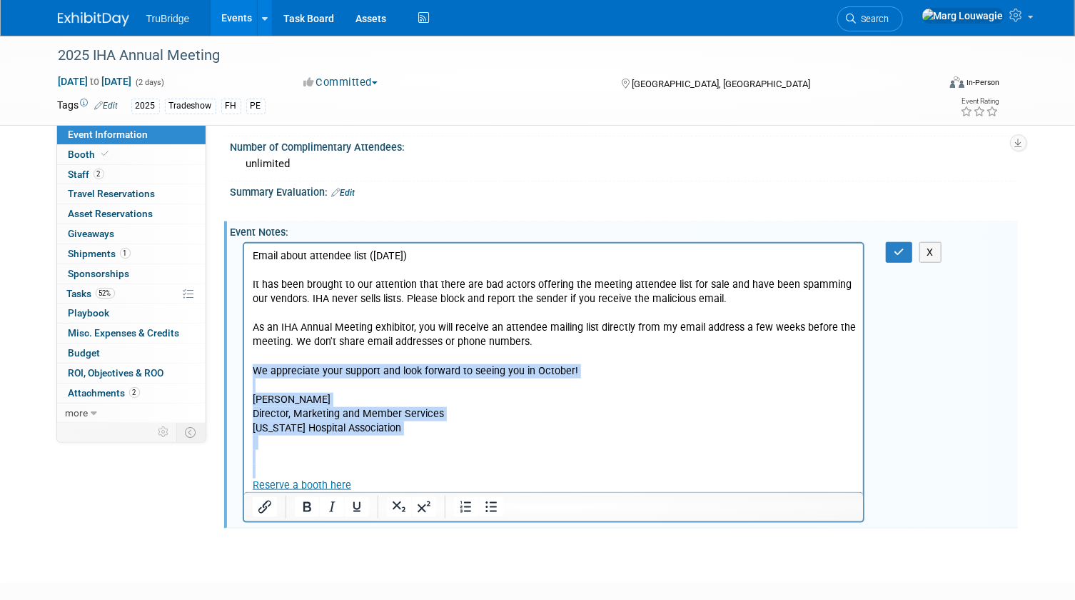
drag, startPoint x: 250, startPoint y: 365, endPoint x: 461, endPoint y: 458, distance: 230.8
click at [461, 458] on html "Email about attendee list ([DATE]) It has been brought to our attention that th…" at bounding box center [553, 367] width 620 height 249
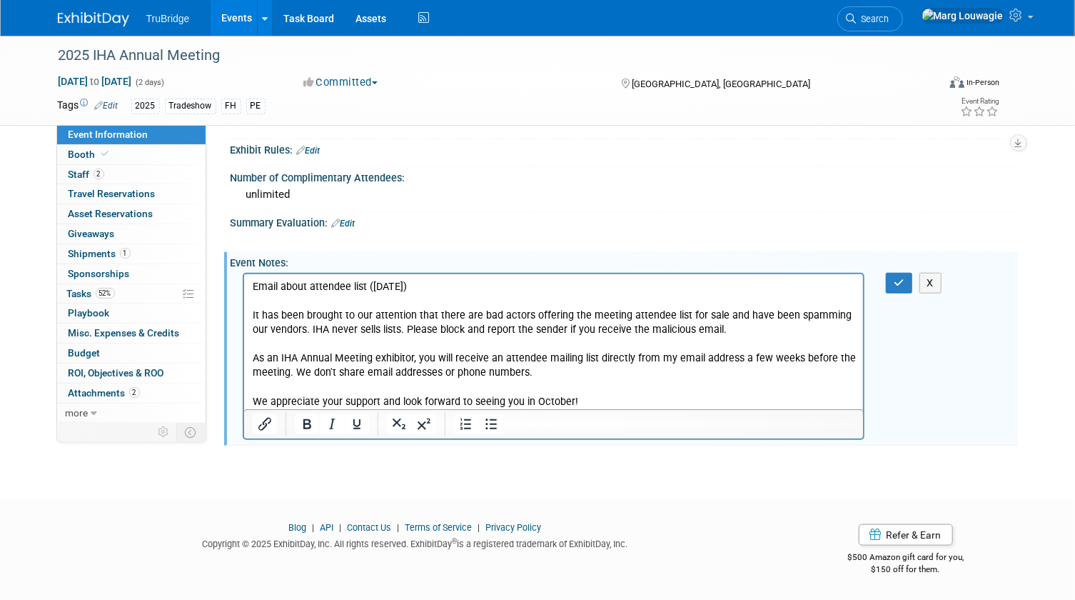
scroll to position [650, 0]
click at [252, 297] on p "It has been brought to our attention that there are bad actors offering the mee…" at bounding box center [553, 343] width 603 height 101
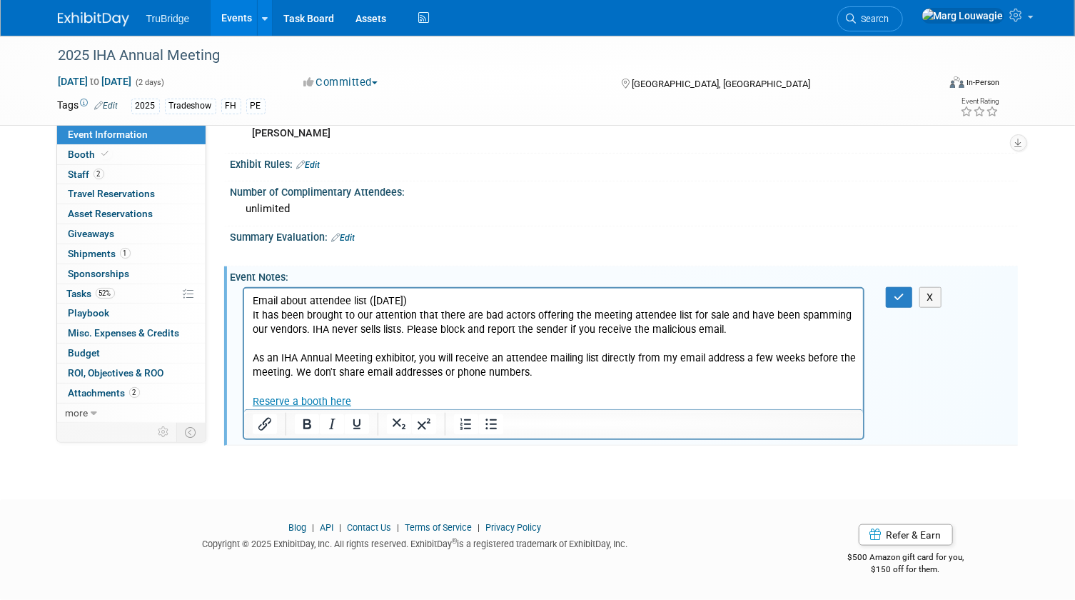
scroll to position [635, 0]
click at [899, 295] on icon "button" at bounding box center [899, 297] width 11 height 10
